Goal: Use online tool/utility: Utilize a website feature to perform a specific function

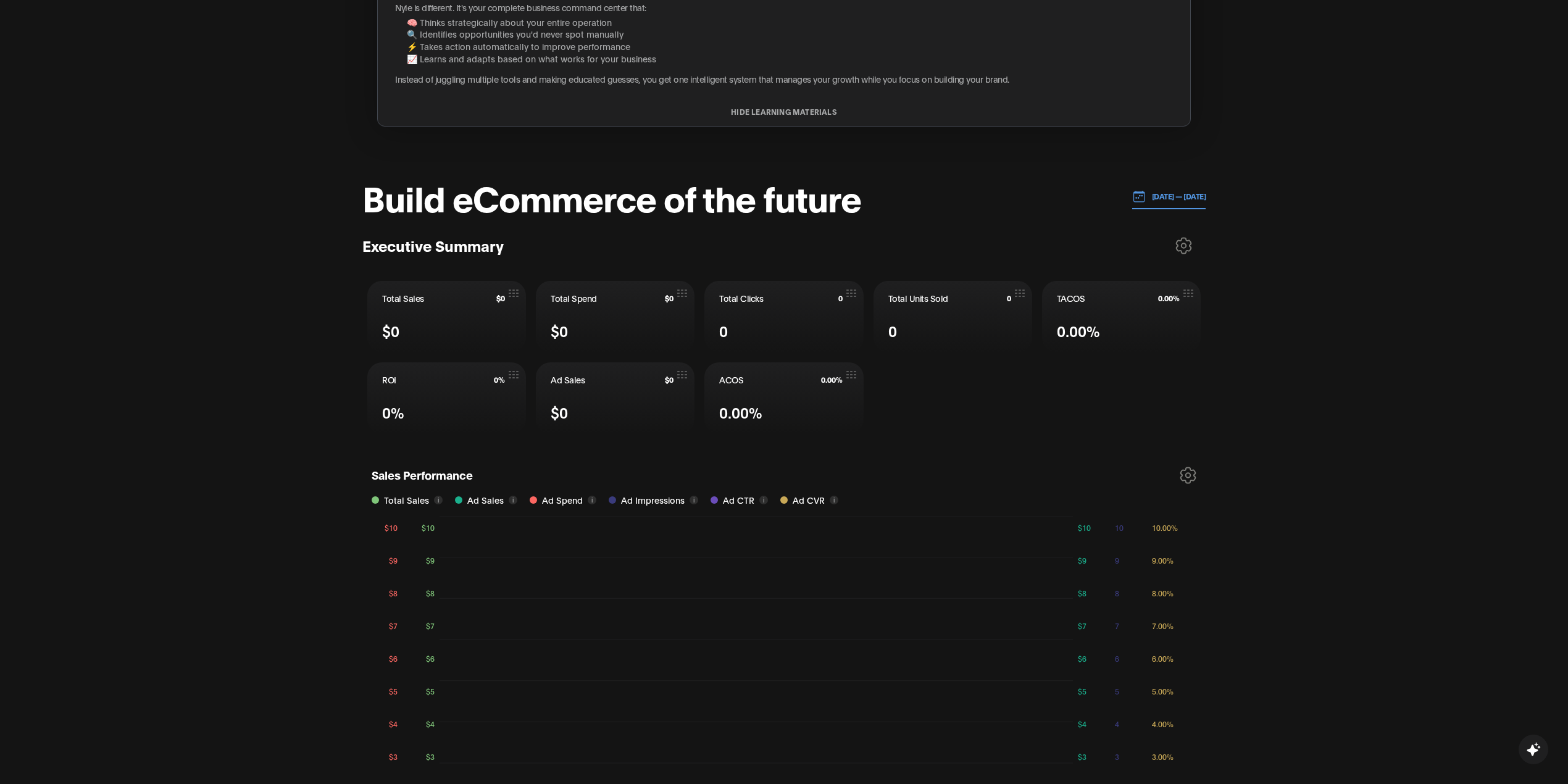
scroll to position [494, 0]
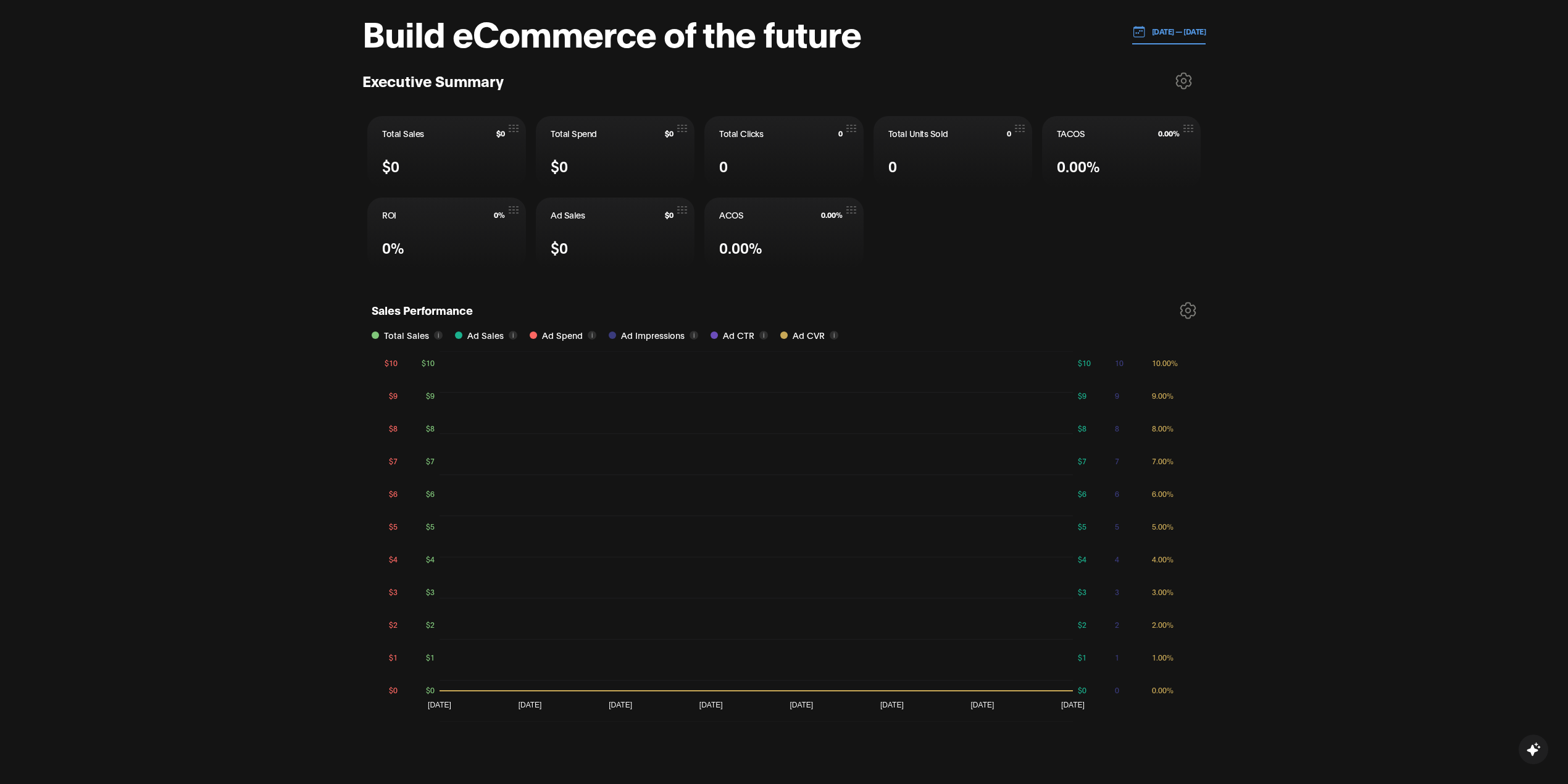
click at [1184, 82] on icon at bounding box center [1184, 80] width 17 height 17
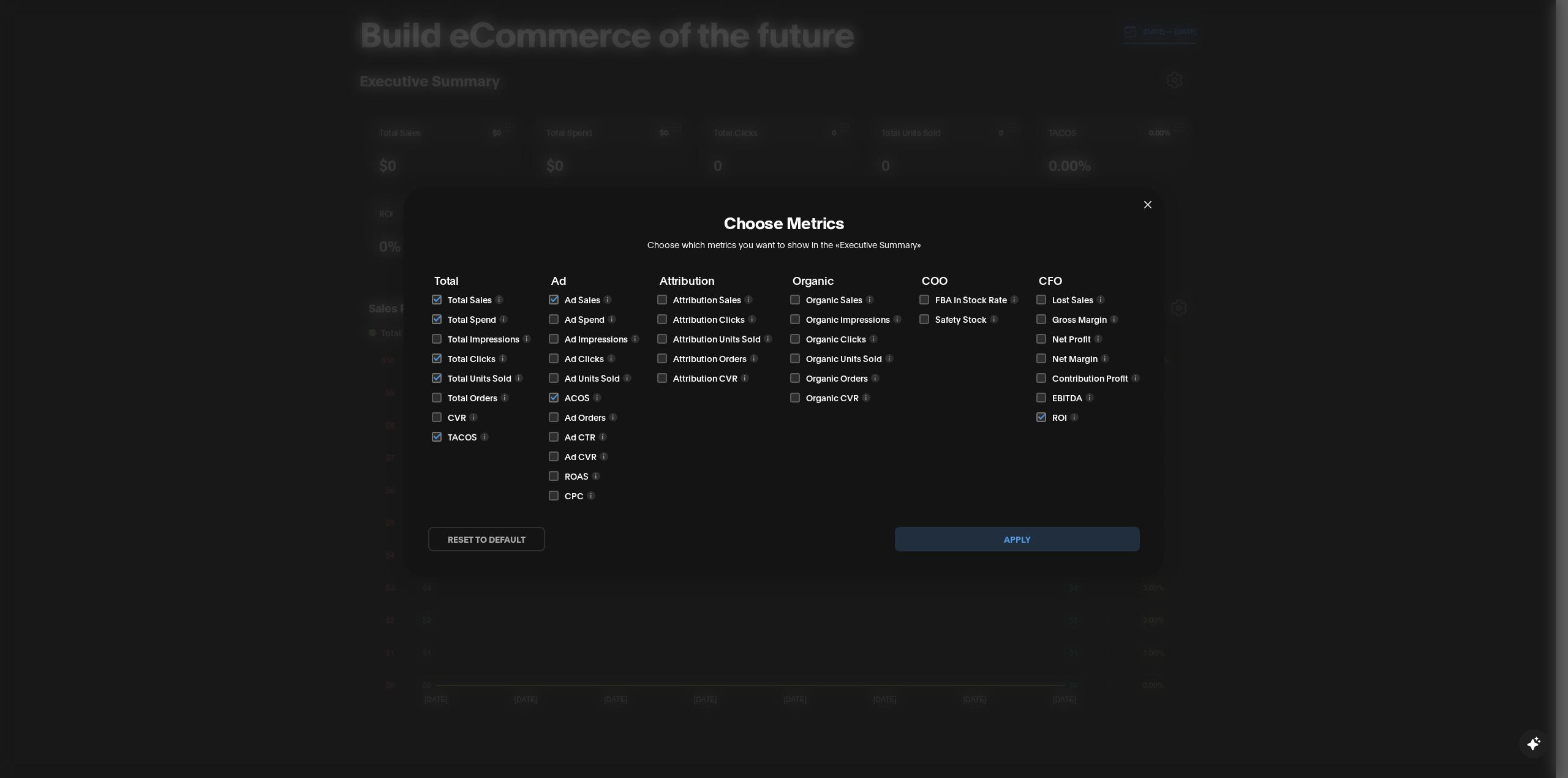
click at [1044, 338] on input "checkbox" at bounding box center [1041, 338] width 10 height 10
checkbox input "true"
click at [1047, 545] on button "Apply" at bounding box center [1018, 539] width 245 height 25
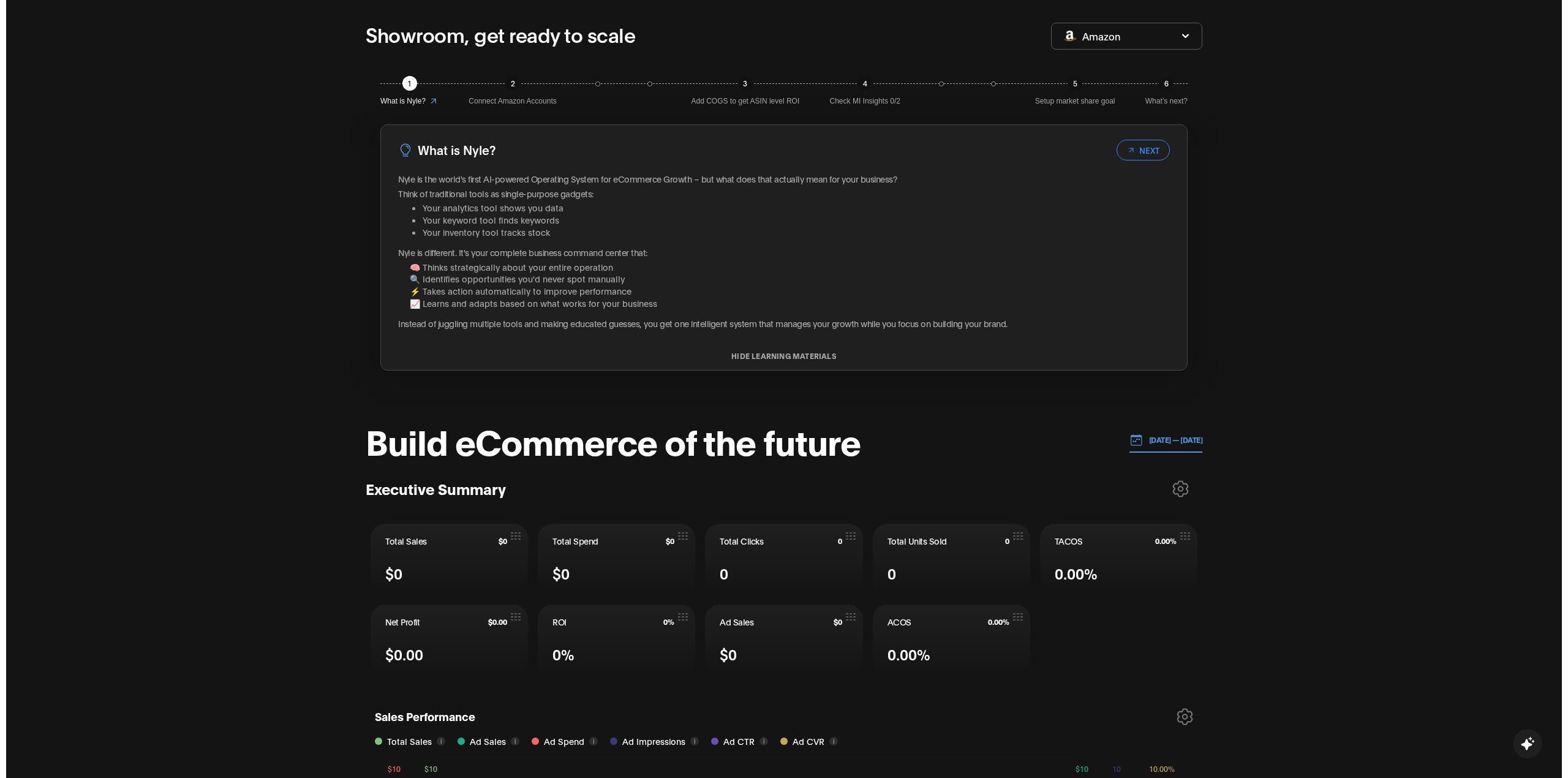
scroll to position [0, 0]
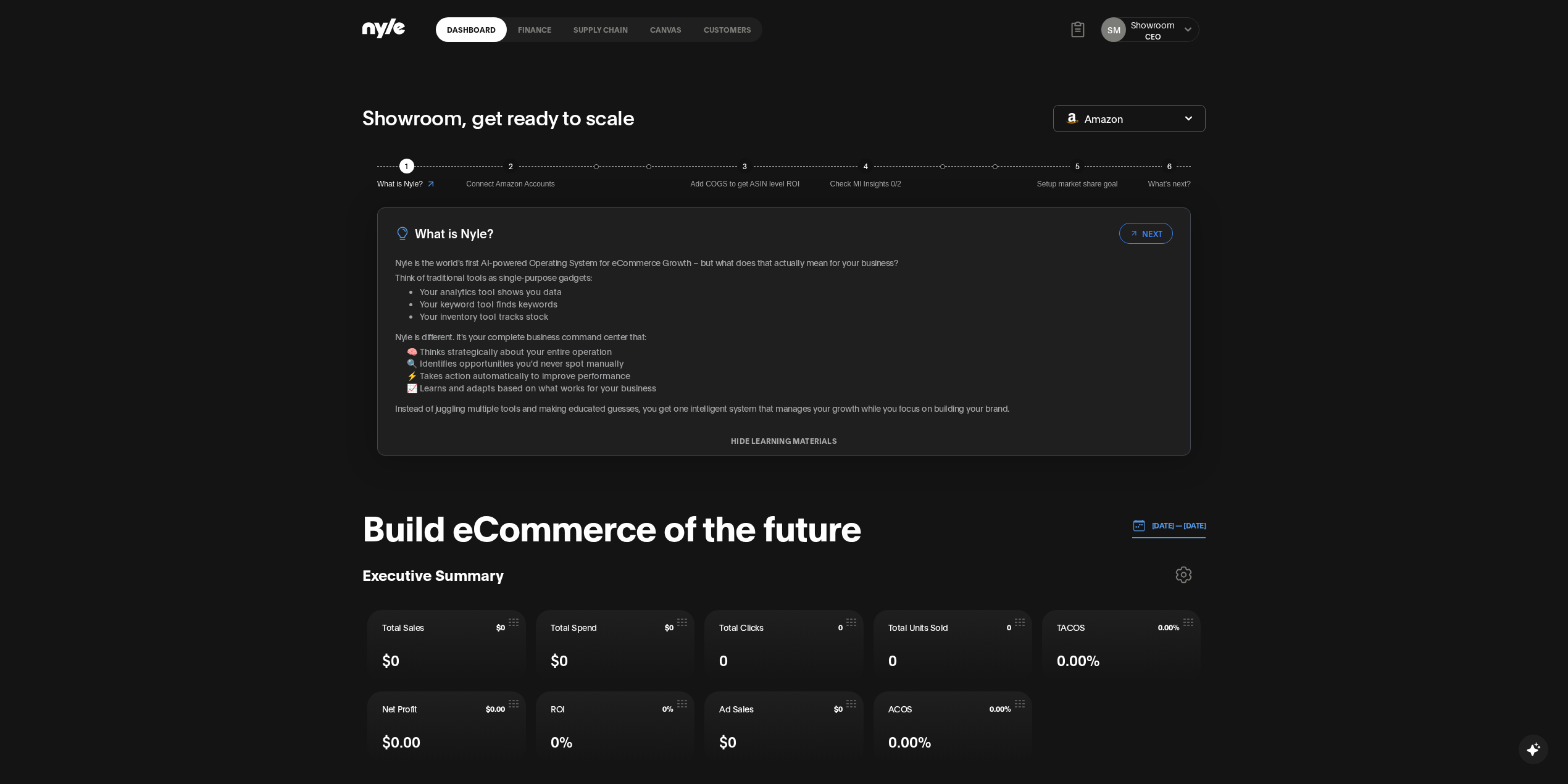
click at [734, 33] on link "Customers" at bounding box center [727, 29] width 70 height 25
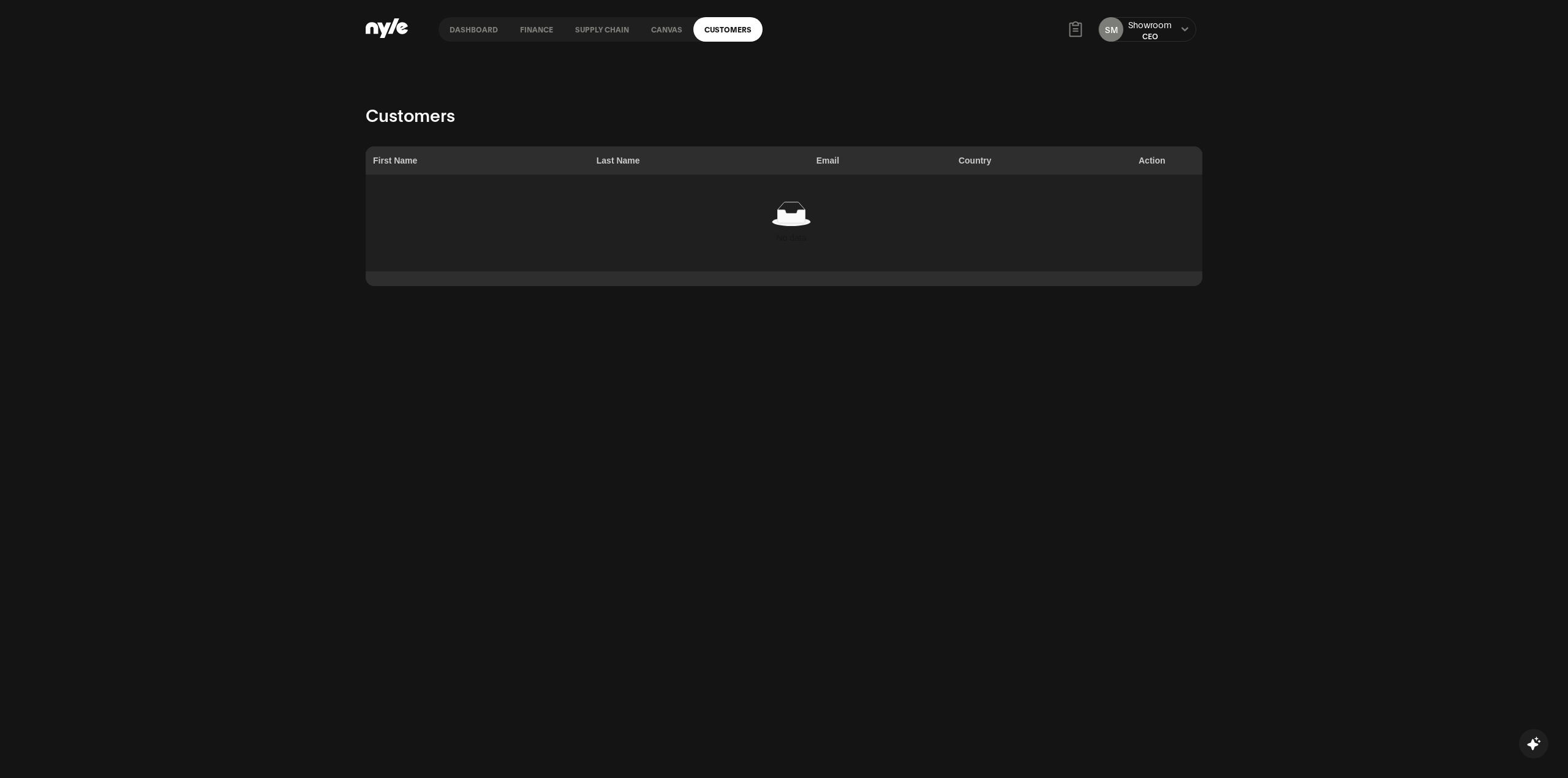
click at [679, 27] on link "Canvas" at bounding box center [667, 29] width 53 height 25
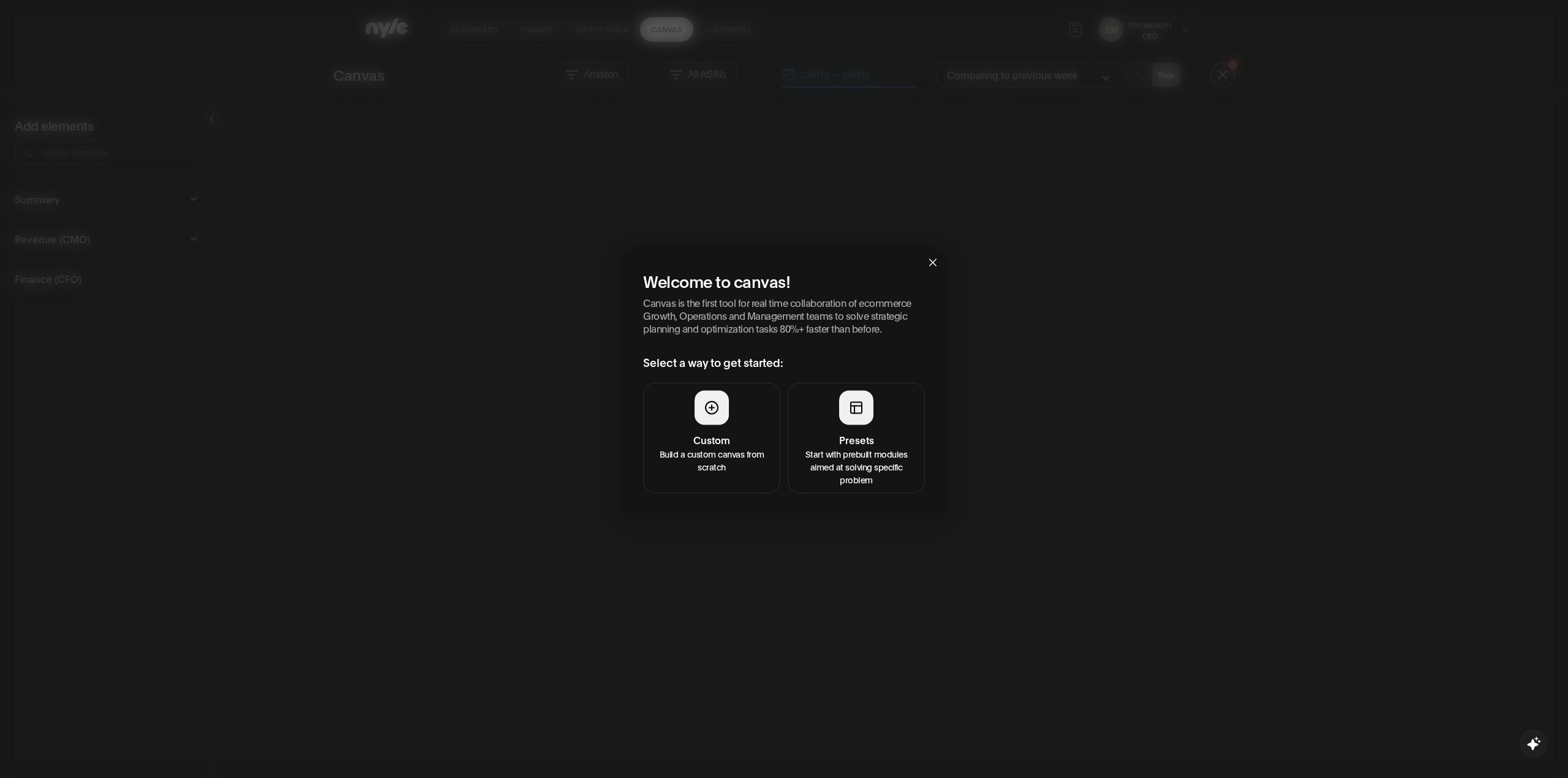
click at [875, 482] on p "Start with prebuilt modules aimed at solving specific problem" at bounding box center [856, 466] width 121 height 39
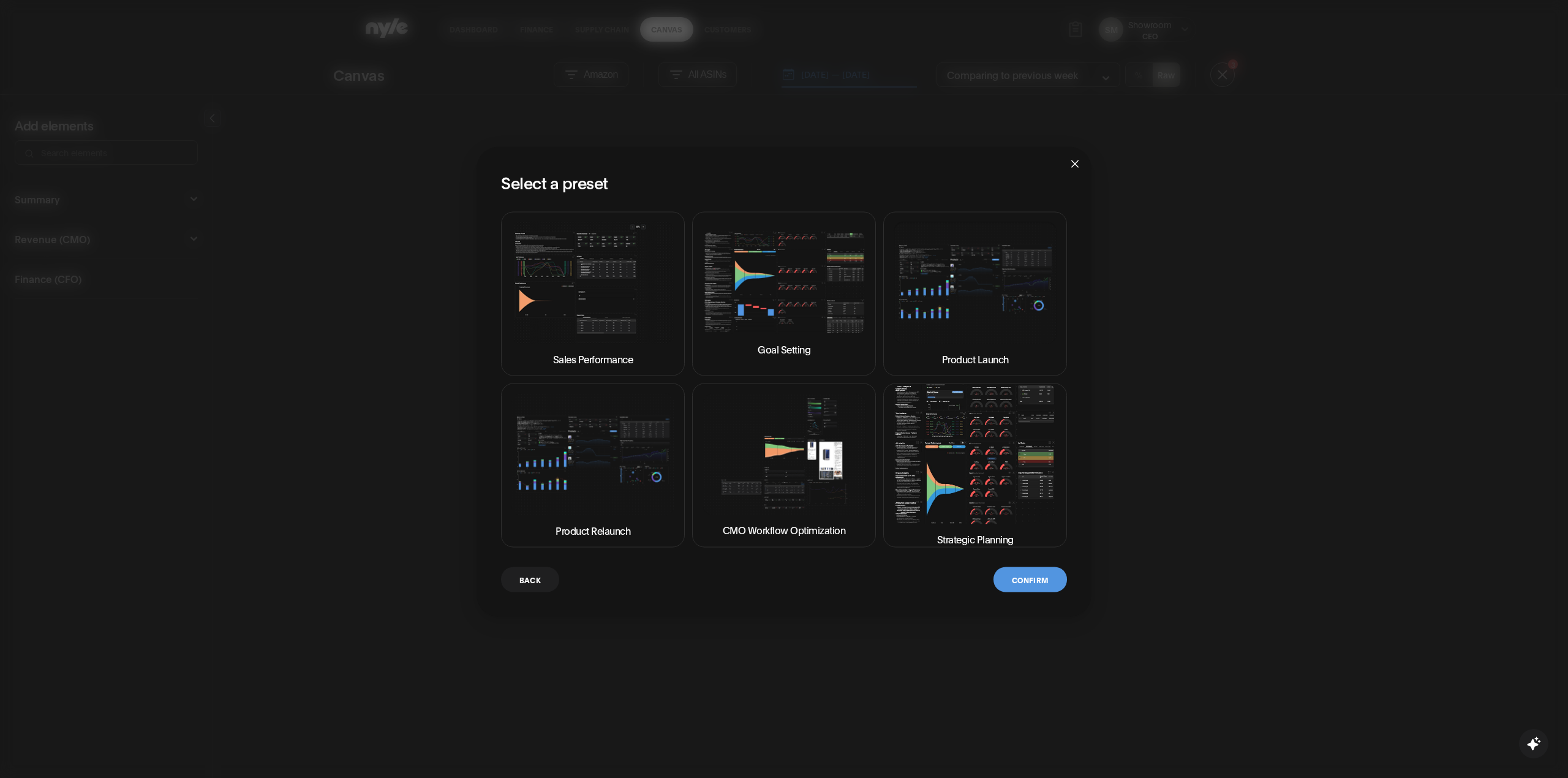
click at [990, 459] on button "Strategic Planning" at bounding box center [974, 465] width 183 height 164
click at [1029, 568] on button "Confirm" at bounding box center [1030, 580] width 74 height 25
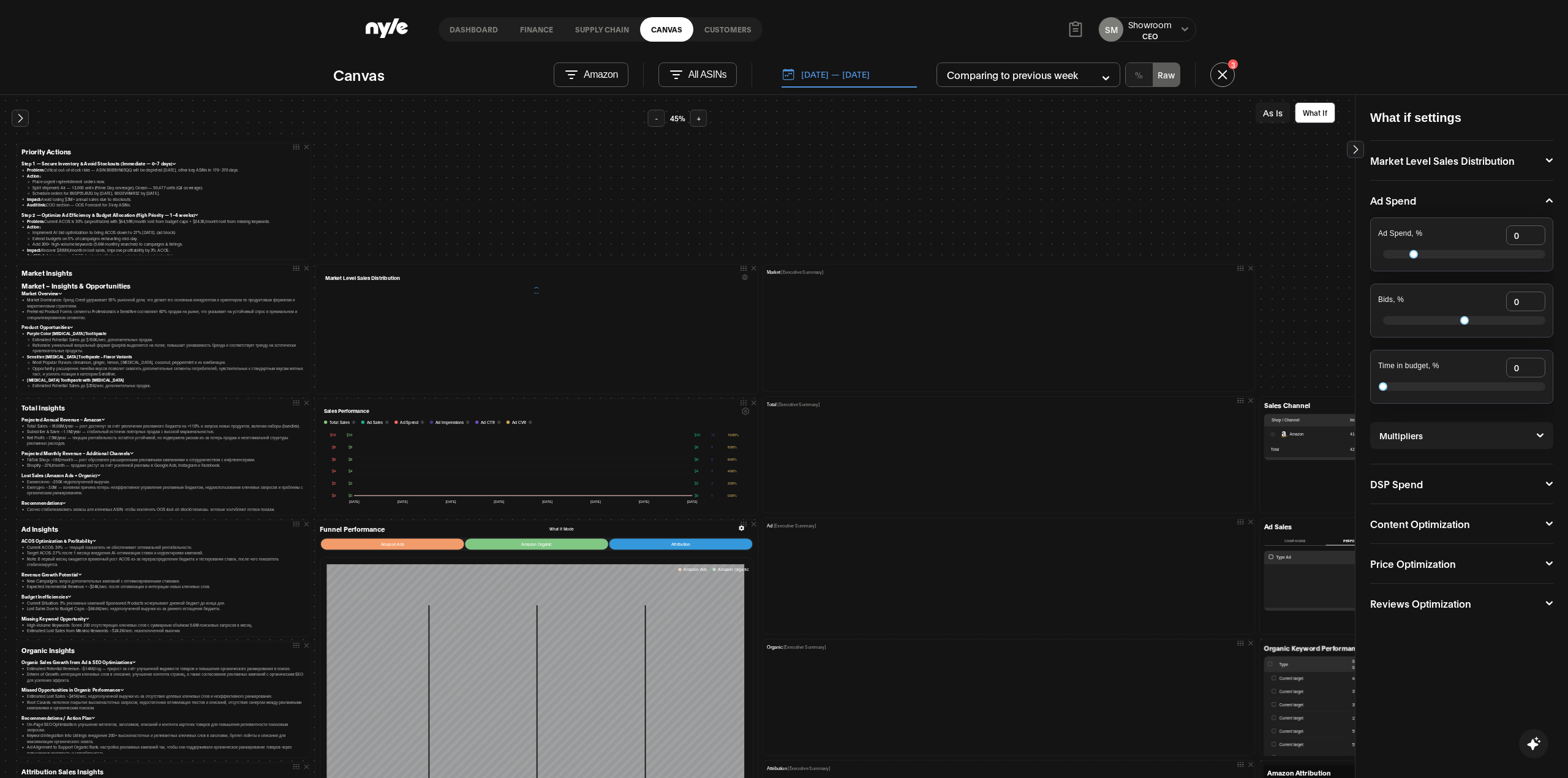
click at [719, 35] on link "Customers" at bounding box center [728, 29] width 69 height 25
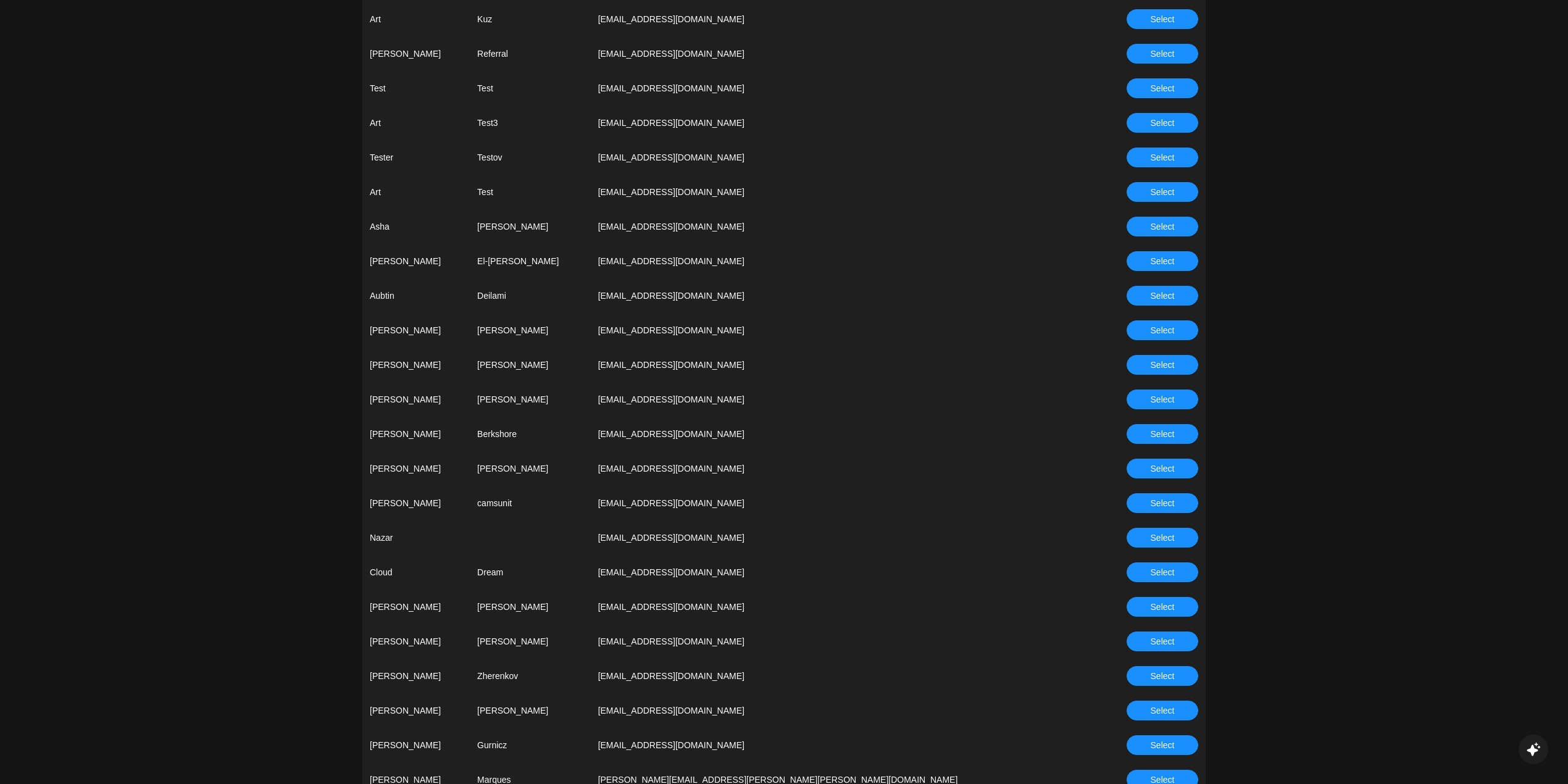
scroll to position [905, 0]
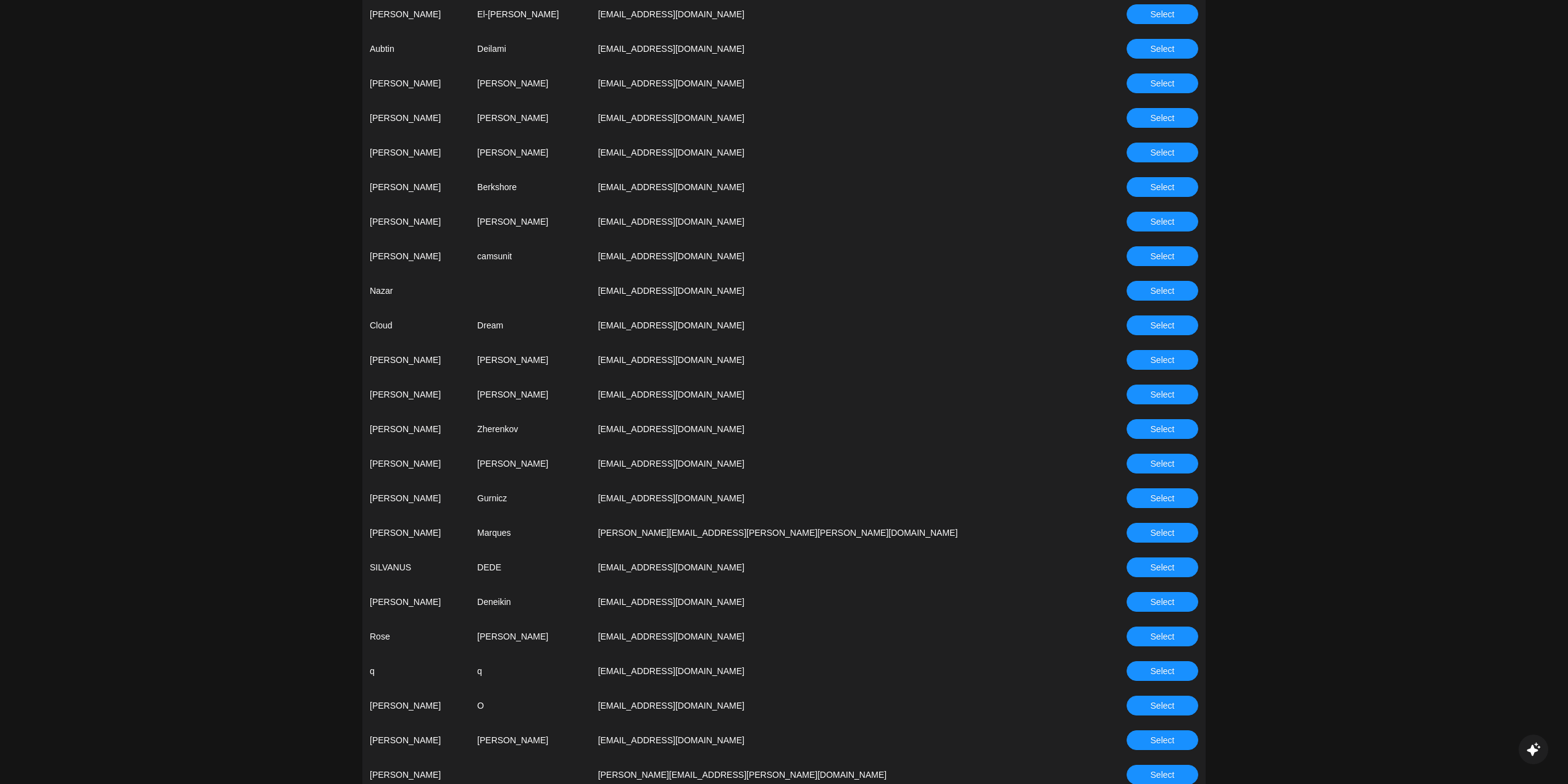
click at [1151, 430] on span "Select" at bounding box center [1162, 429] width 24 height 13
click at [1153, 428] on span "Select" at bounding box center [1162, 429] width 24 height 13
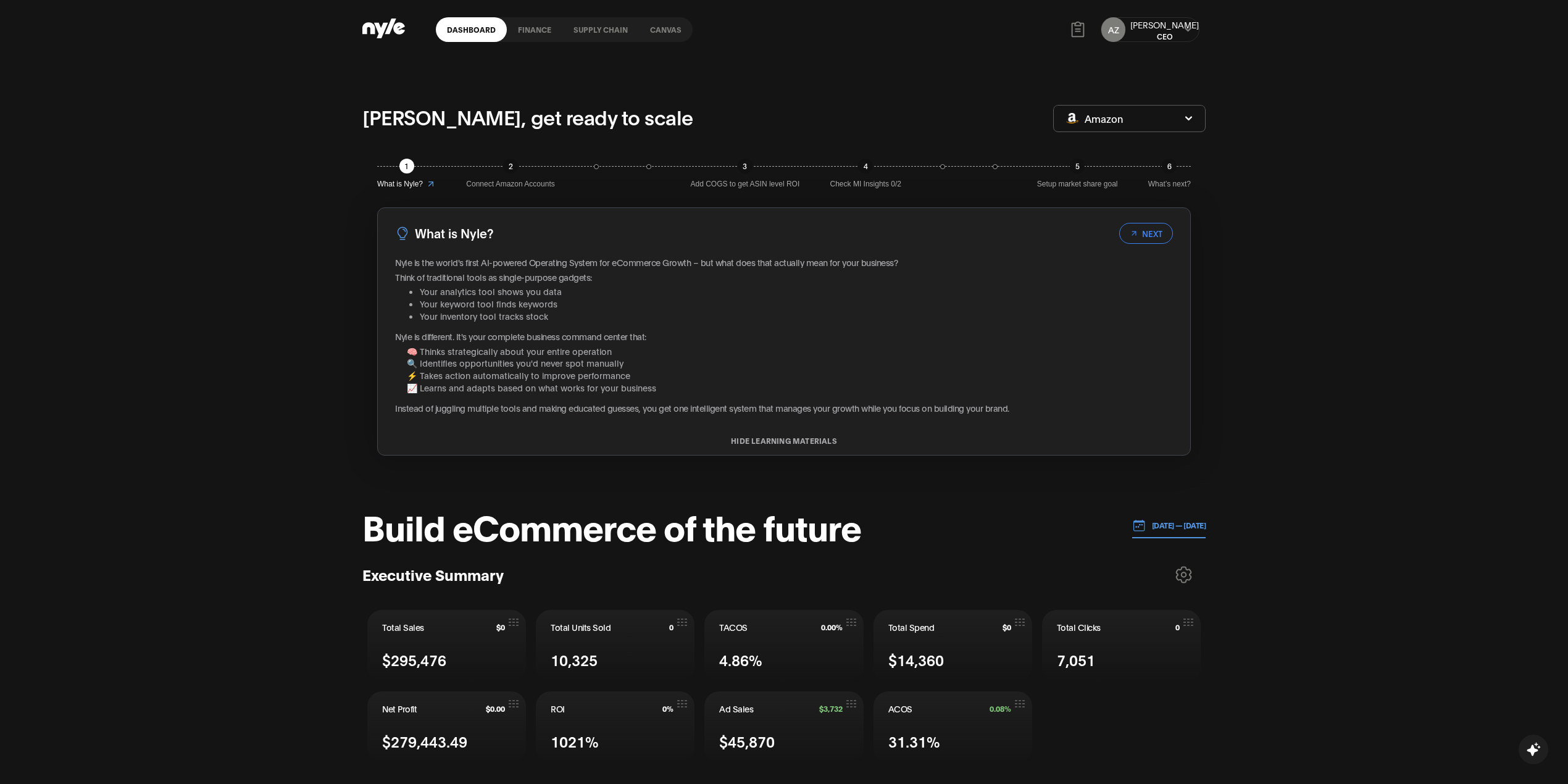
click at [658, 32] on link "Canvas" at bounding box center [666, 29] width 54 height 25
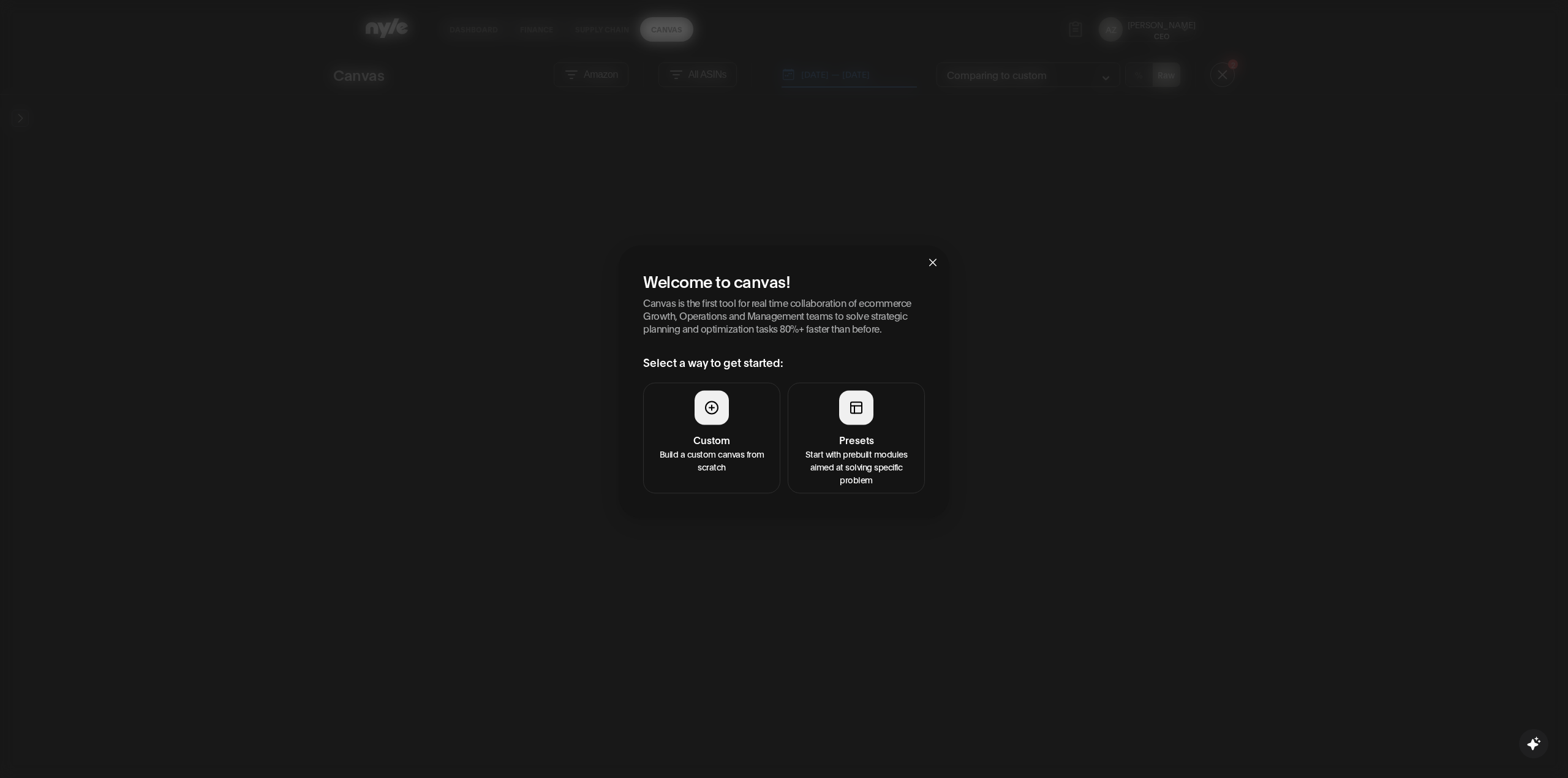
click at [860, 385] on button "Presets Start with prebuilt modules aimed at solving specific problem" at bounding box center [856, 438] width 137 height 111
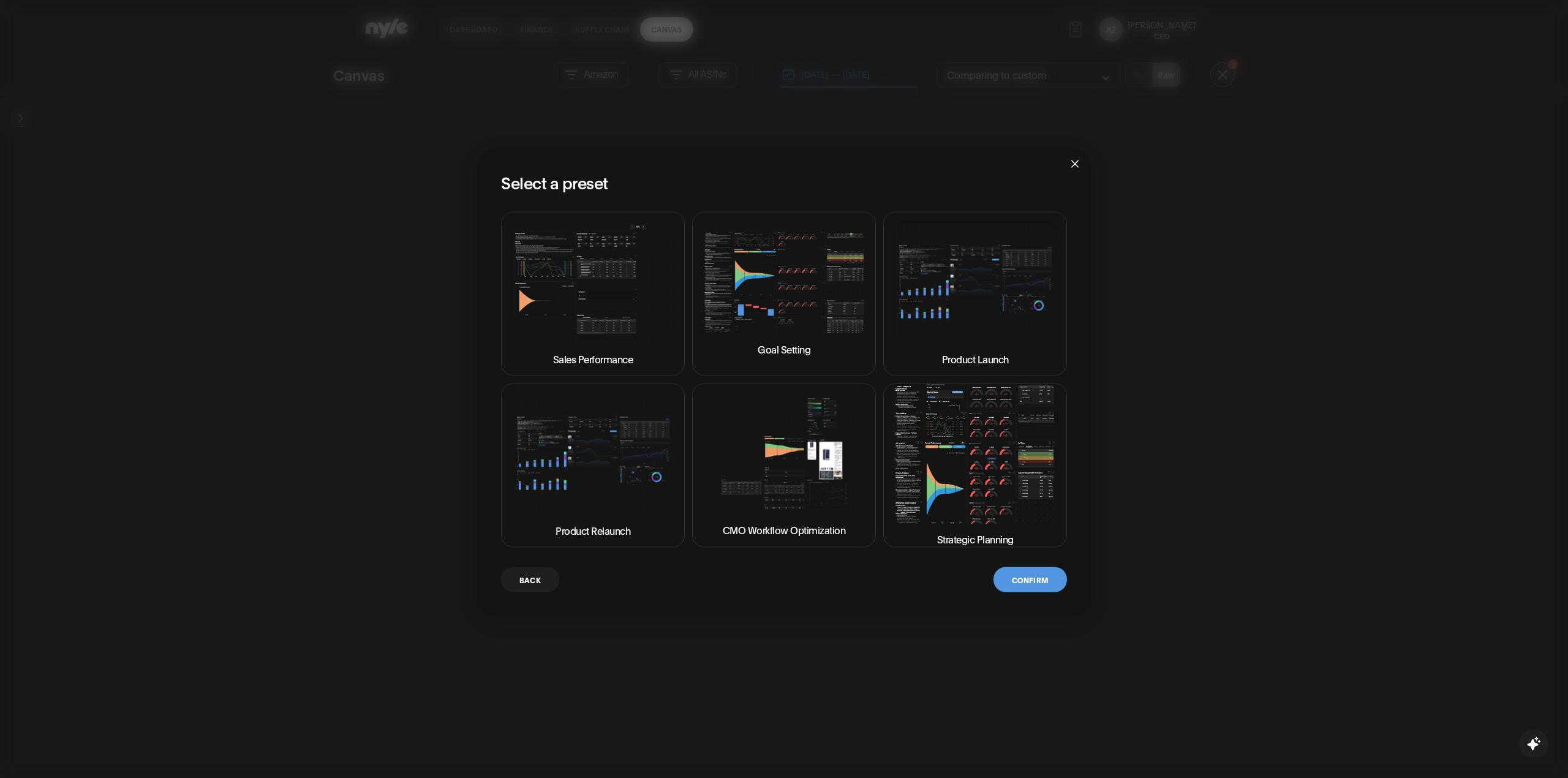
click at [982, 486] on img at bounding box center [975, 454] width 163 height 139
click at [1032, 583] on button "Confirm" at bounding box center [1030, 580] width 74 height 25
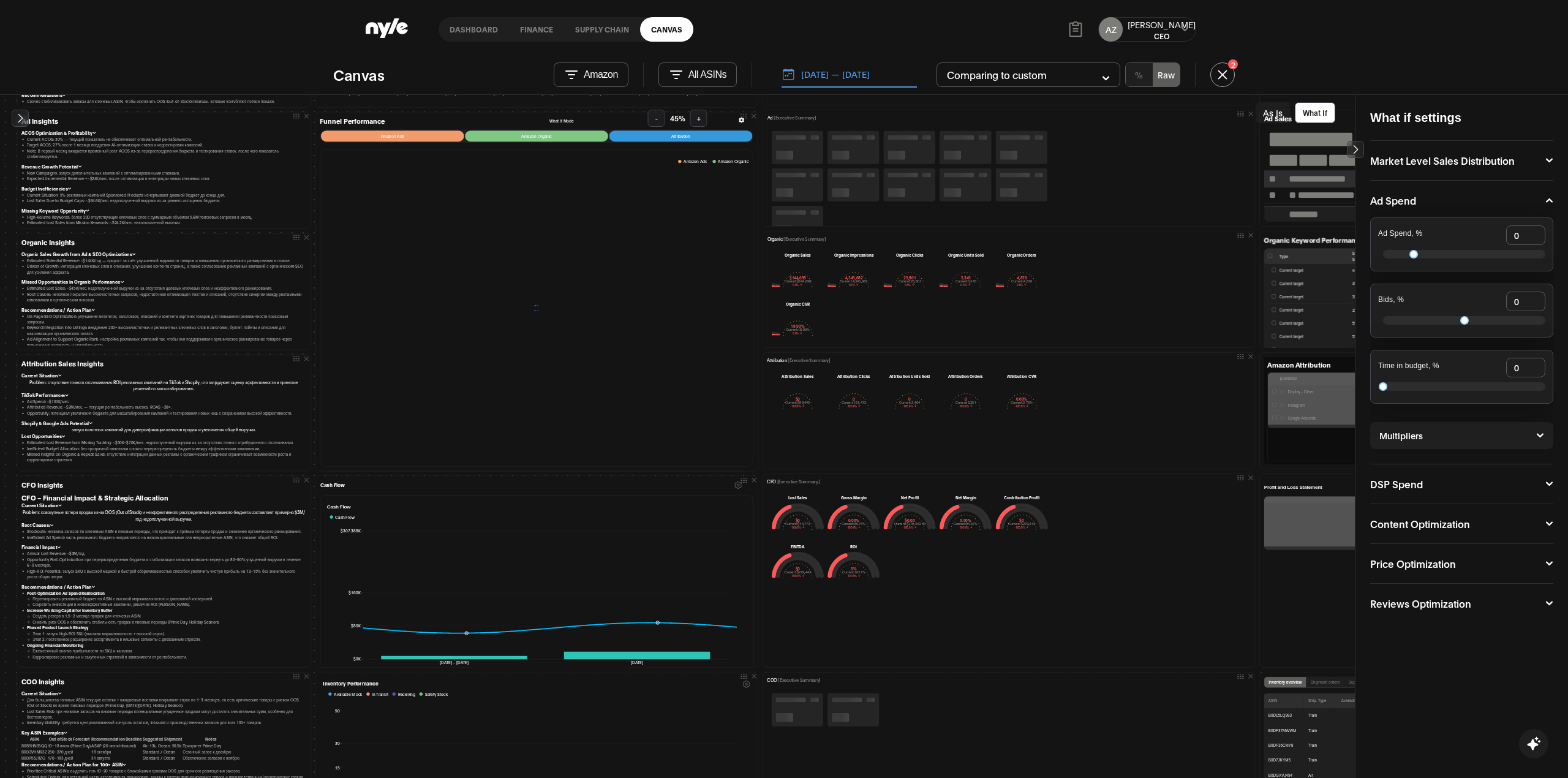
scroll to position [42, 0]
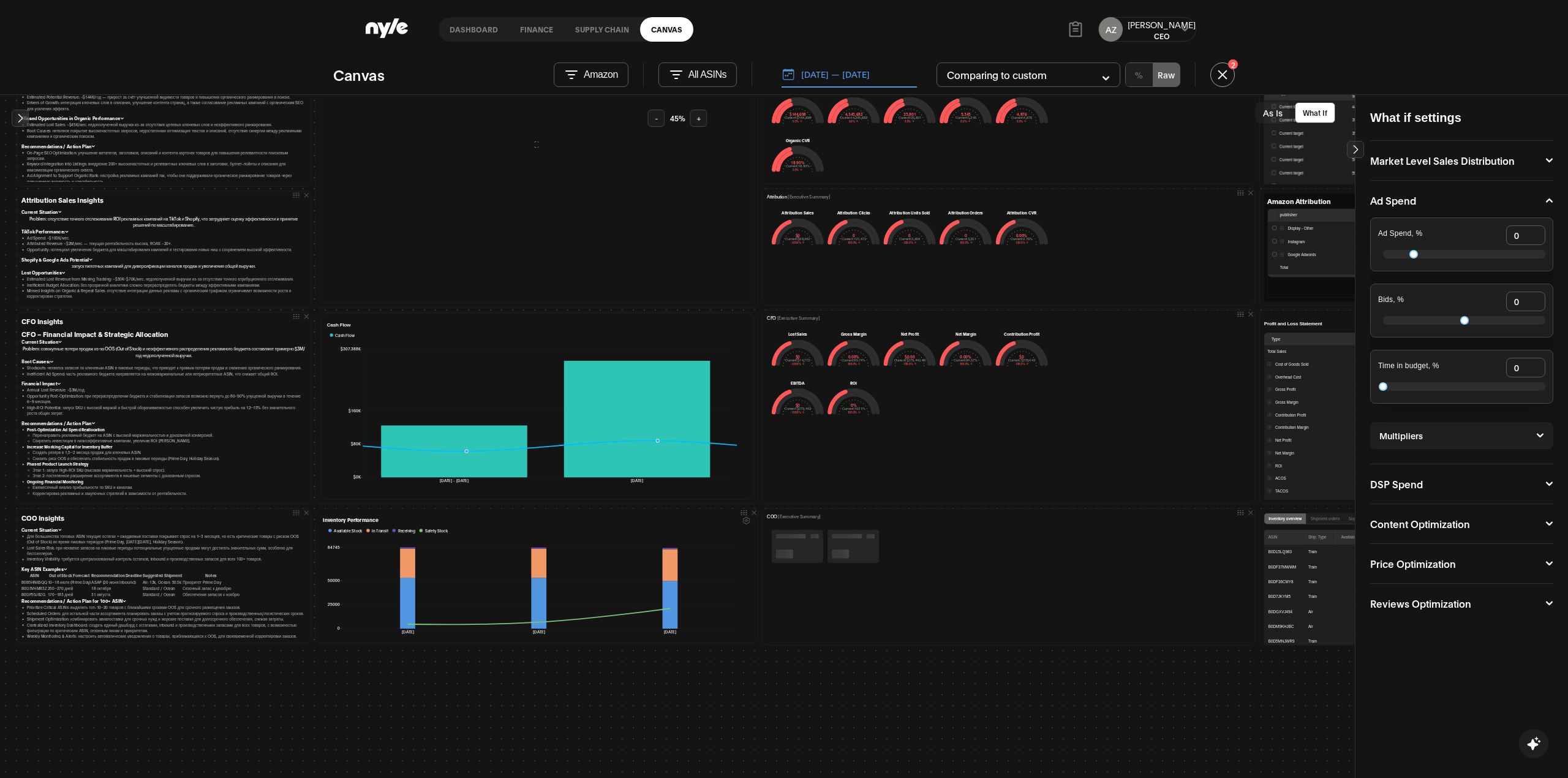
click at [863, 70] on button "[DATE] — [DATE]" at bounding box center [849, 74] width 136 height 26
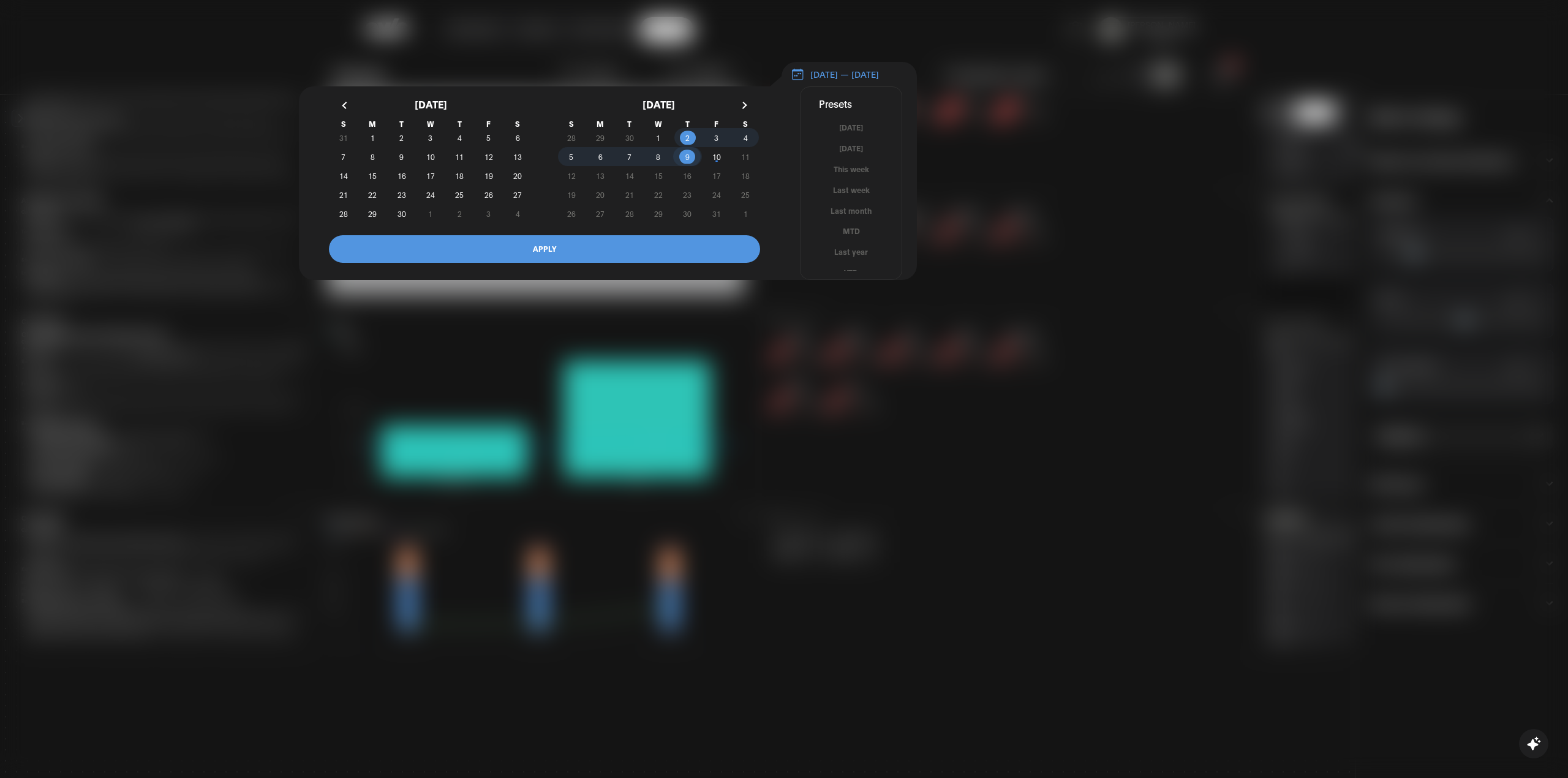
click at [687, 161] on span "9" at bounding box center [687, 156] width 4 height 22
click at [373, 147] on span "1" at bounding box center [372, 137] width 4 height 22
click at [517, 256] on button "APPLY" at bounding box center [544, 248] width 431 height 27
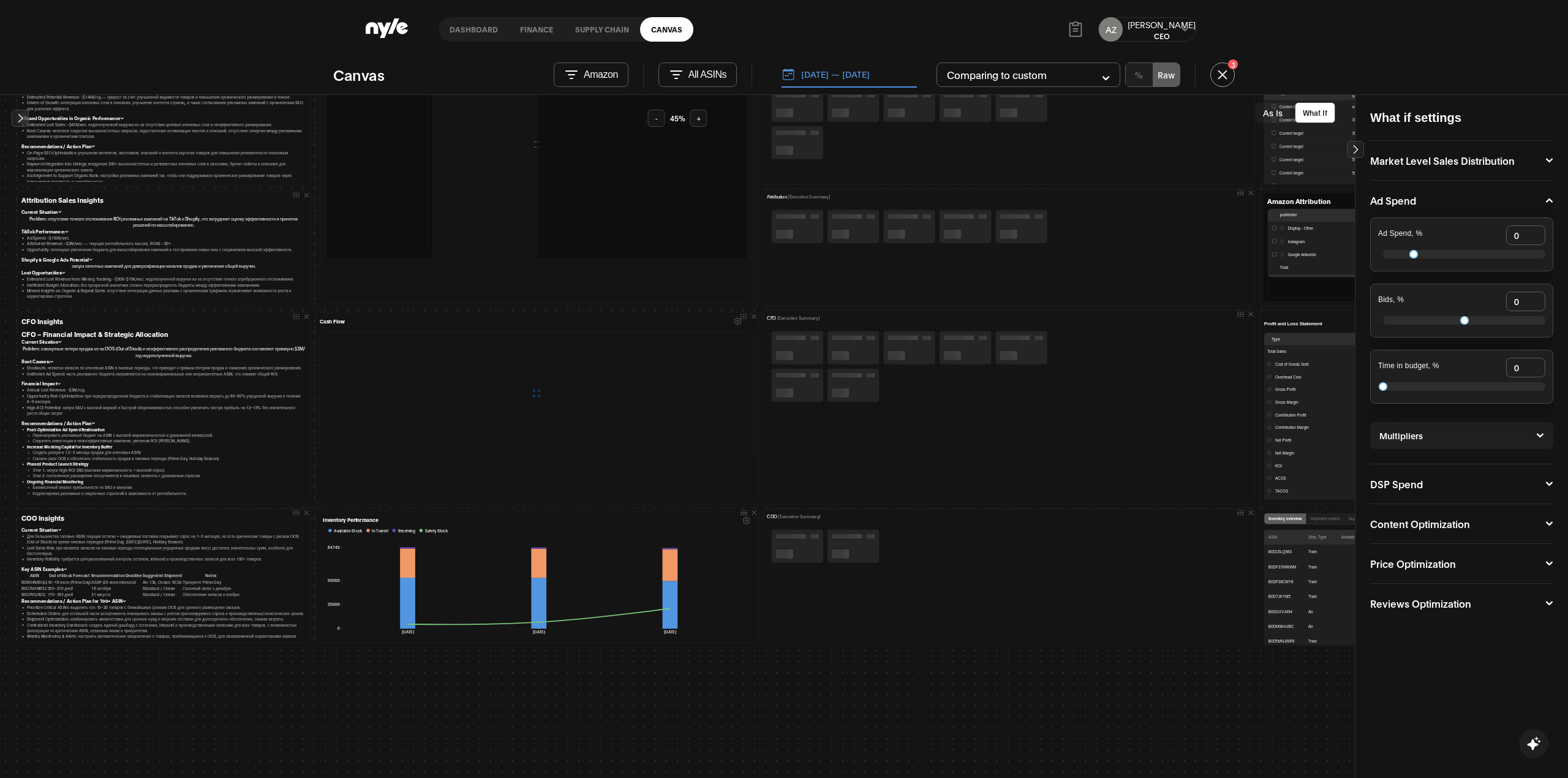
scroll to position [0, 0]
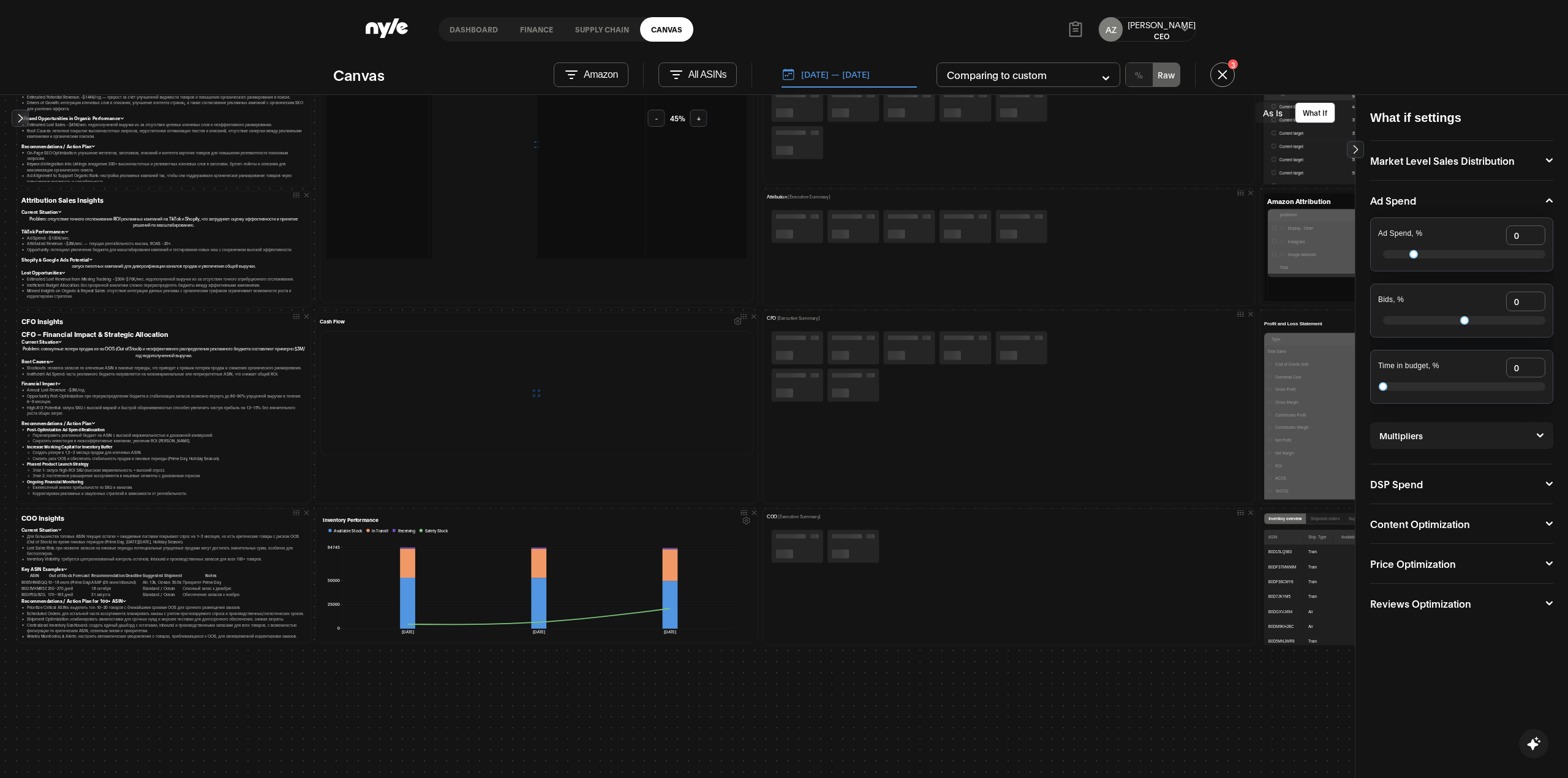
click at [517, 256] on div at bounding box center [535, 144] width 419 height 303
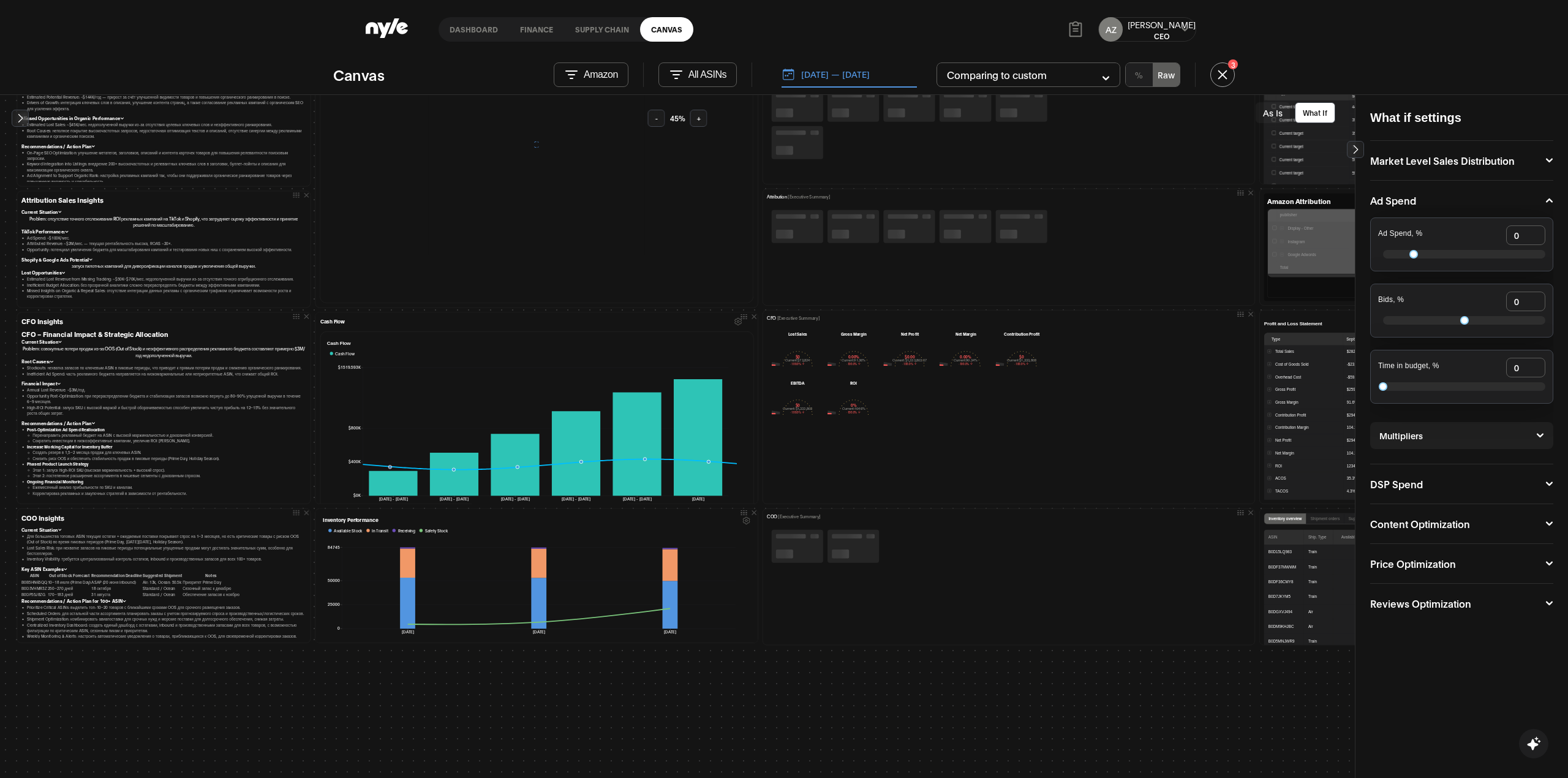
click at [734, 323] on icon "button" at bounding box center [737, 322] width 7 height 7
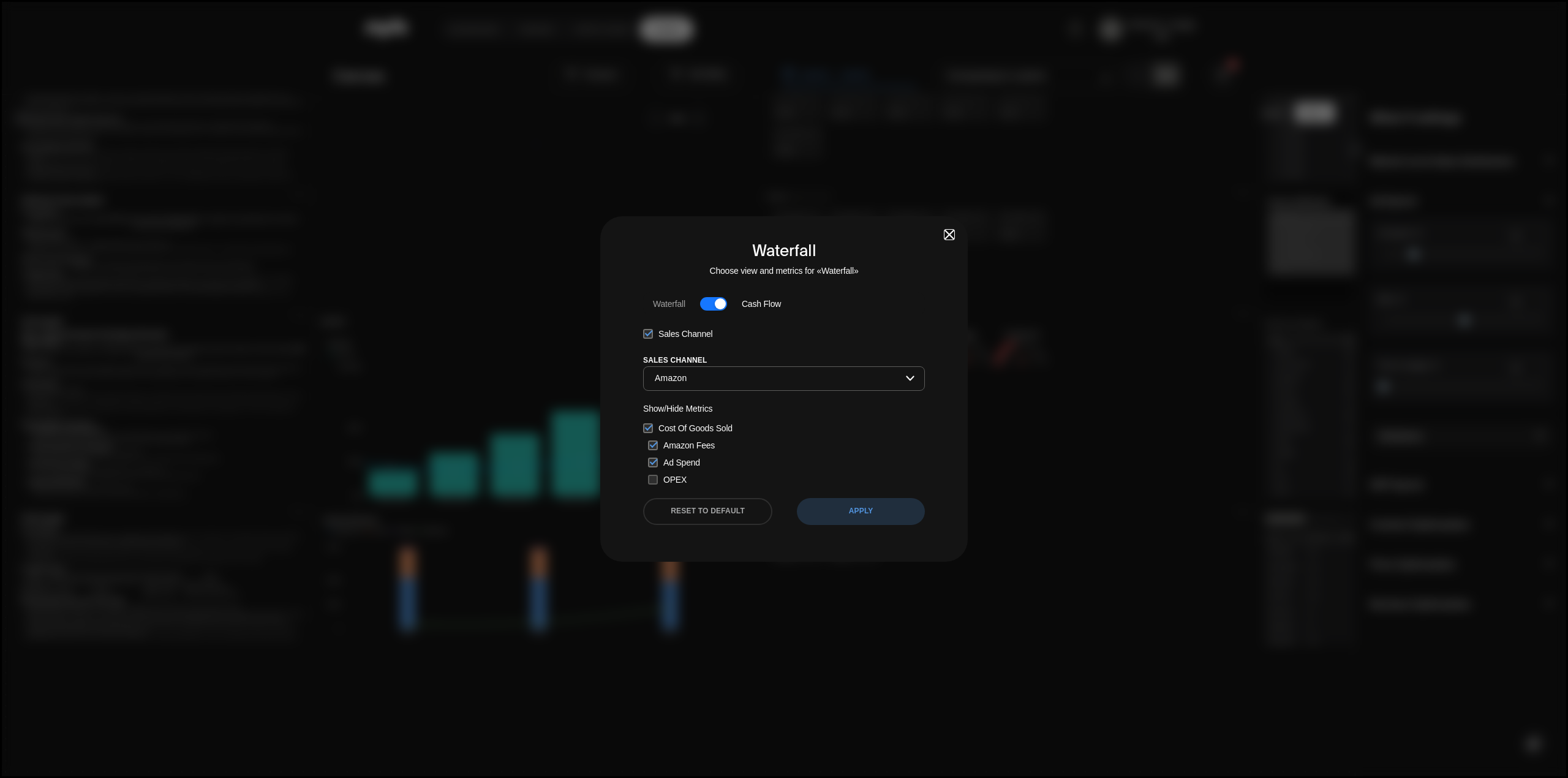
click at [708, 304] on button "button" at bounding box center [714, 303] width 27 height 13
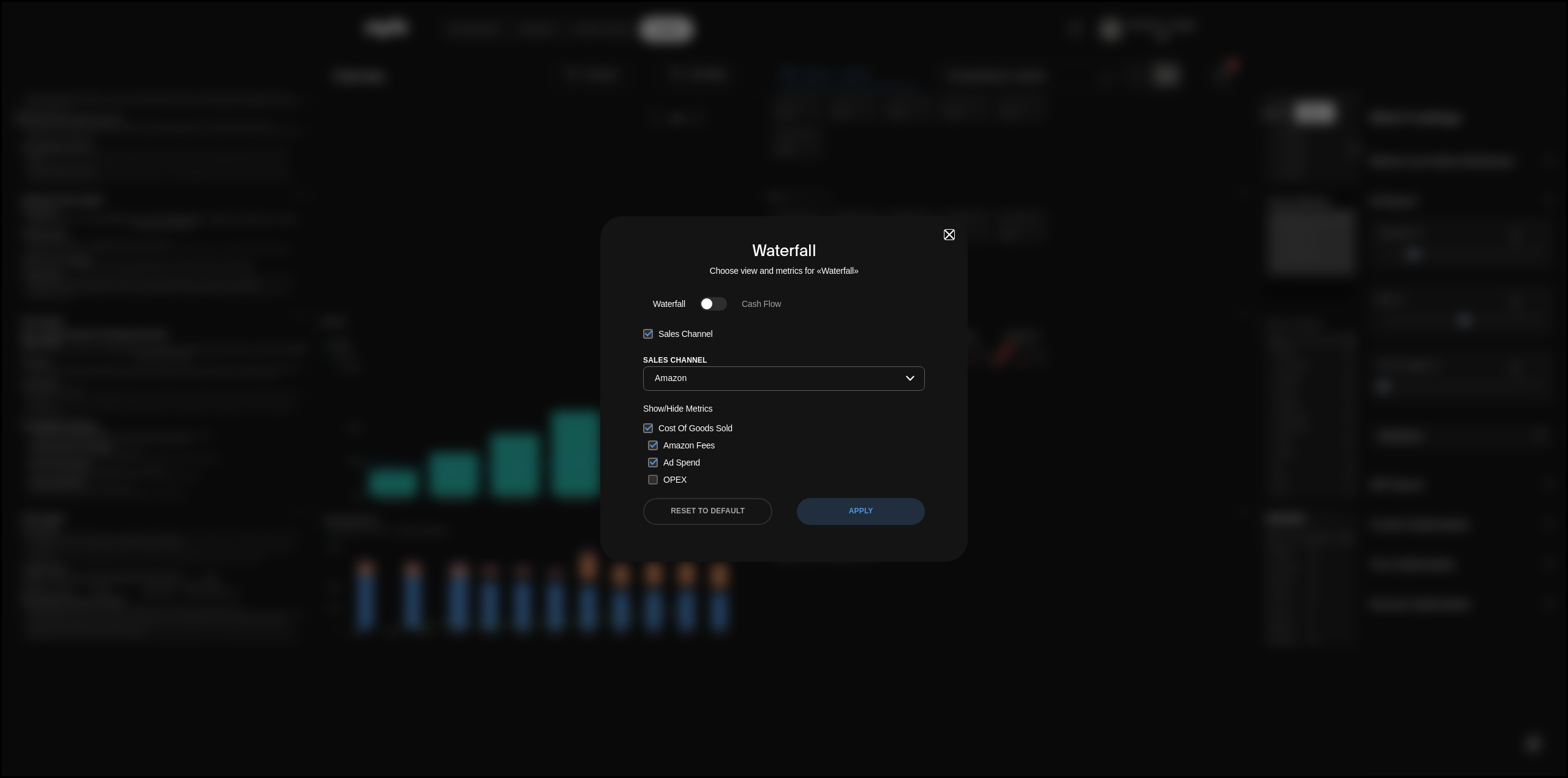
click at [869, 515] on button "APPLY" at bounding box center [861, 511] width 128 height 27
